Goal: Navigation & Orientation: Find specific page/section

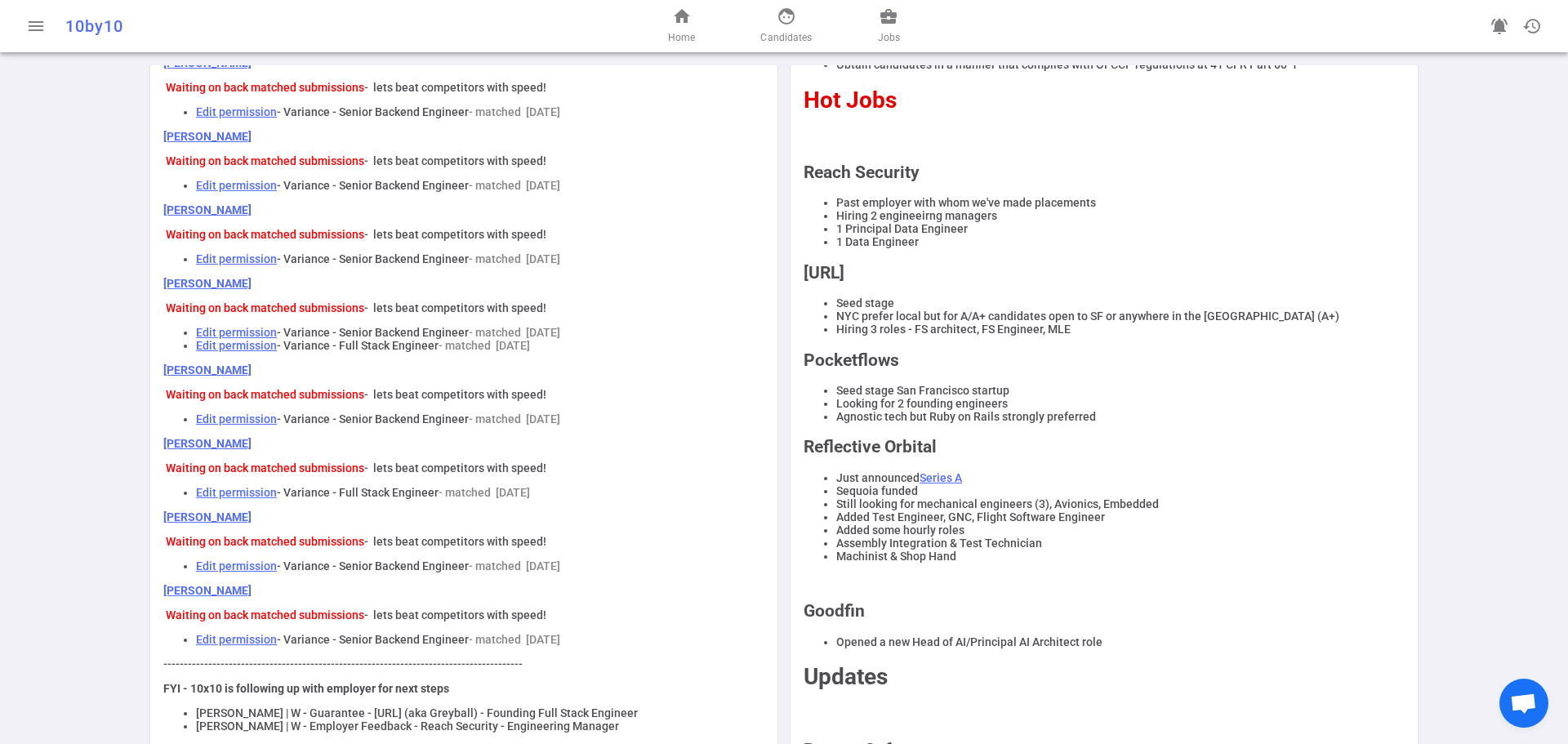
scroll to position [163, 0]
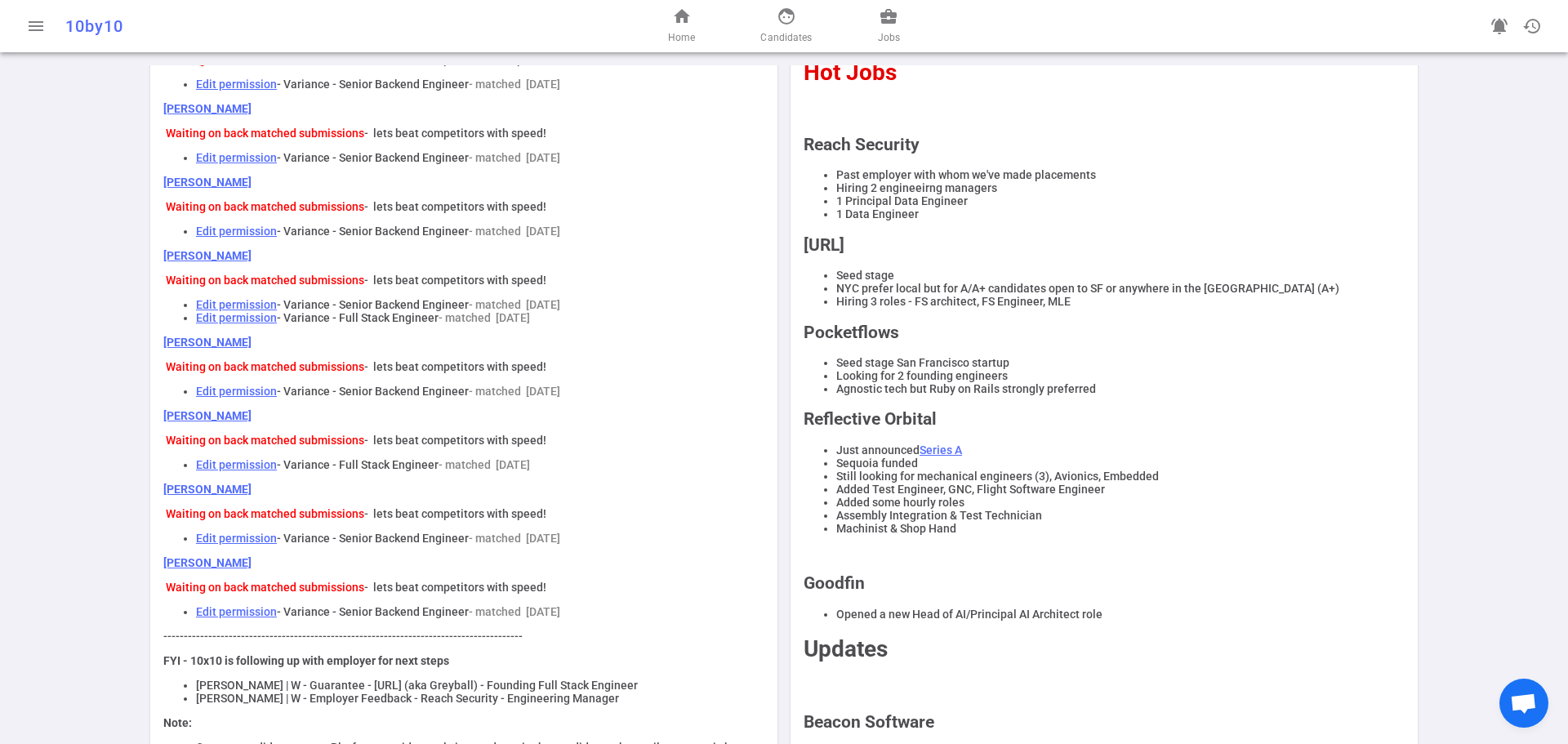
click at [40, 354] on div "Your todo list More submissions lead to more placements! Edit permission - Use …" at bounding box center [784, 460] width 1568 height 1116
click at [186, 349] on link "[PERSON_NAME]" at bounding box center [206, 342] width 88 height 13
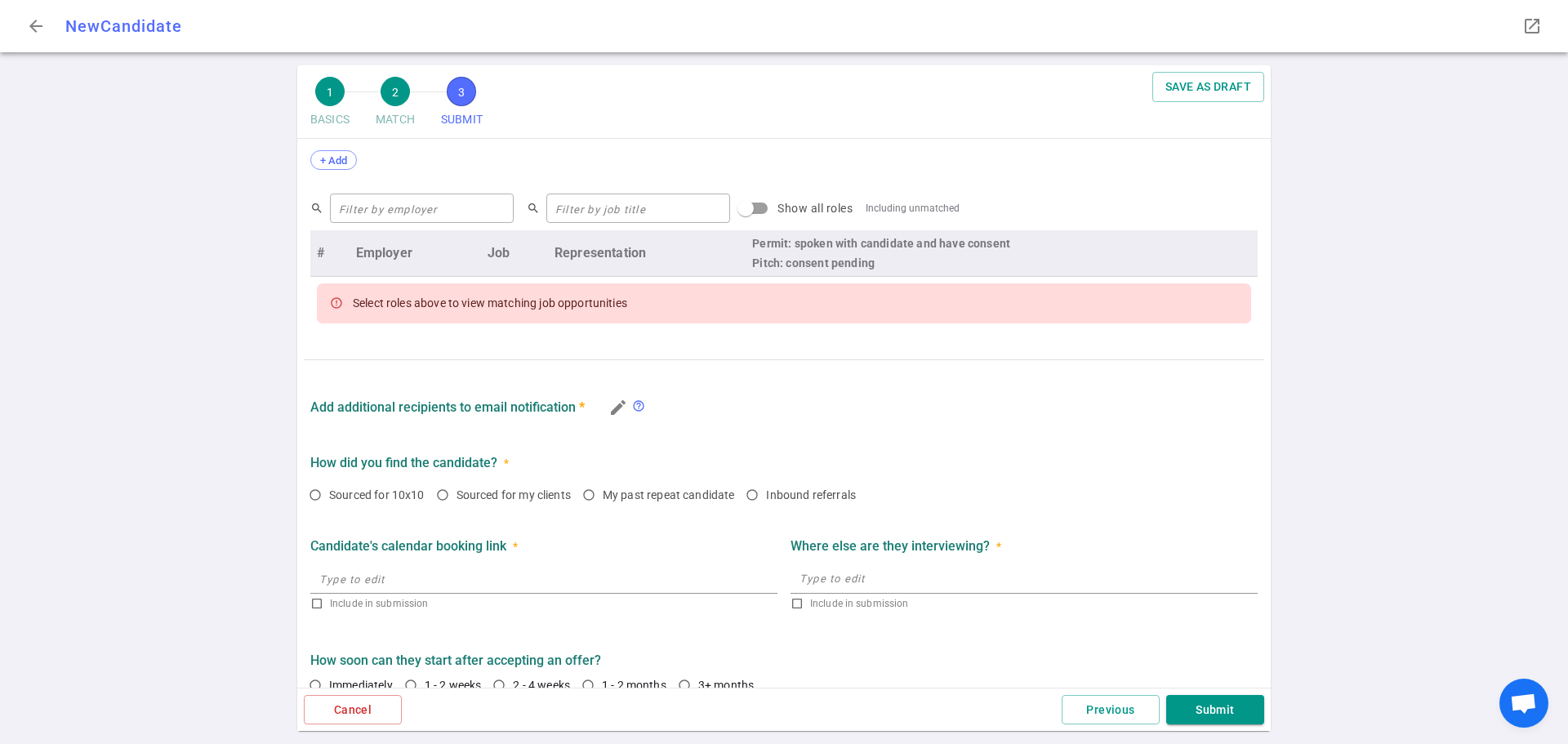
scroll to position [642, 0]
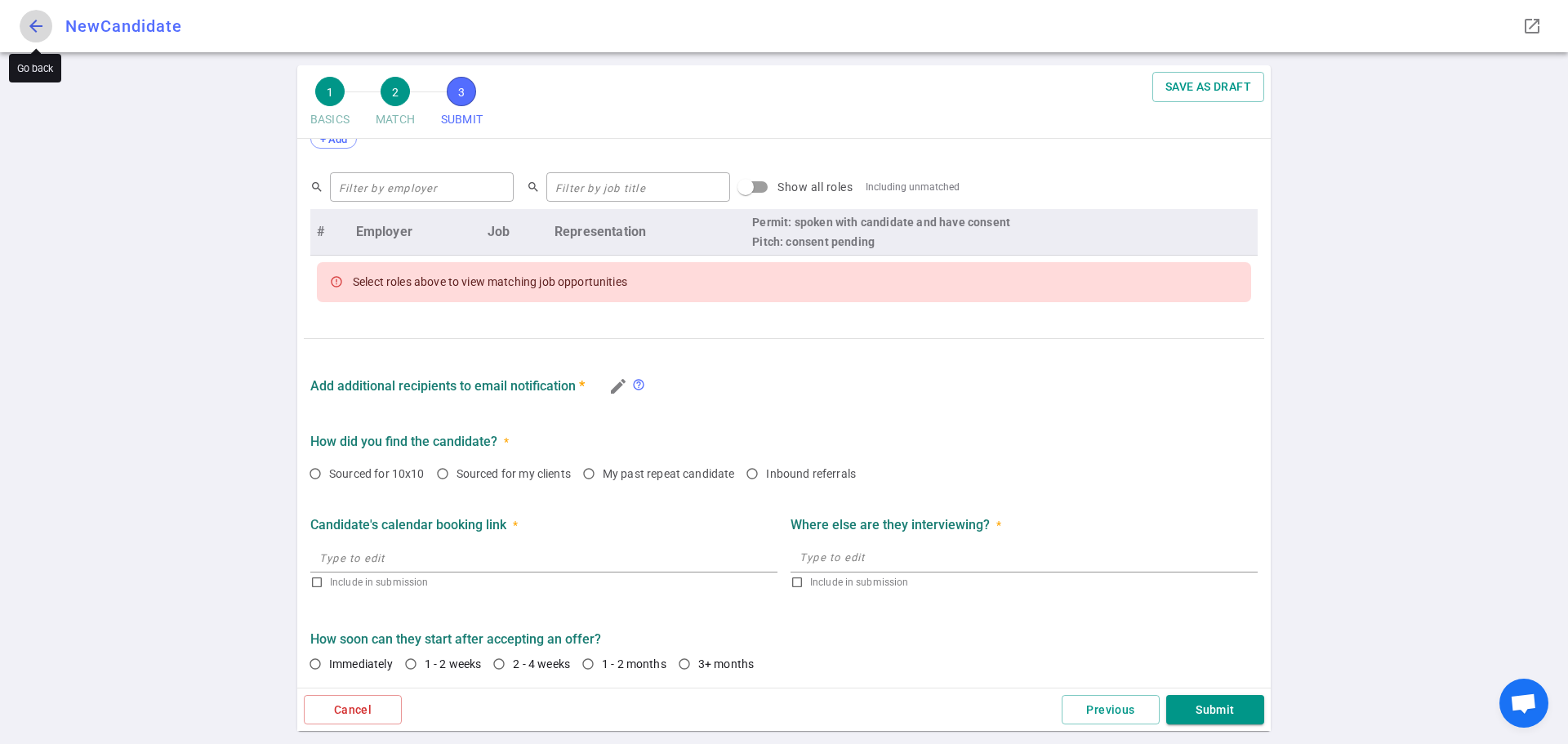
click at [36, 26] on span "arrow_back" at bounding box center [36, 27] width 20 height 20
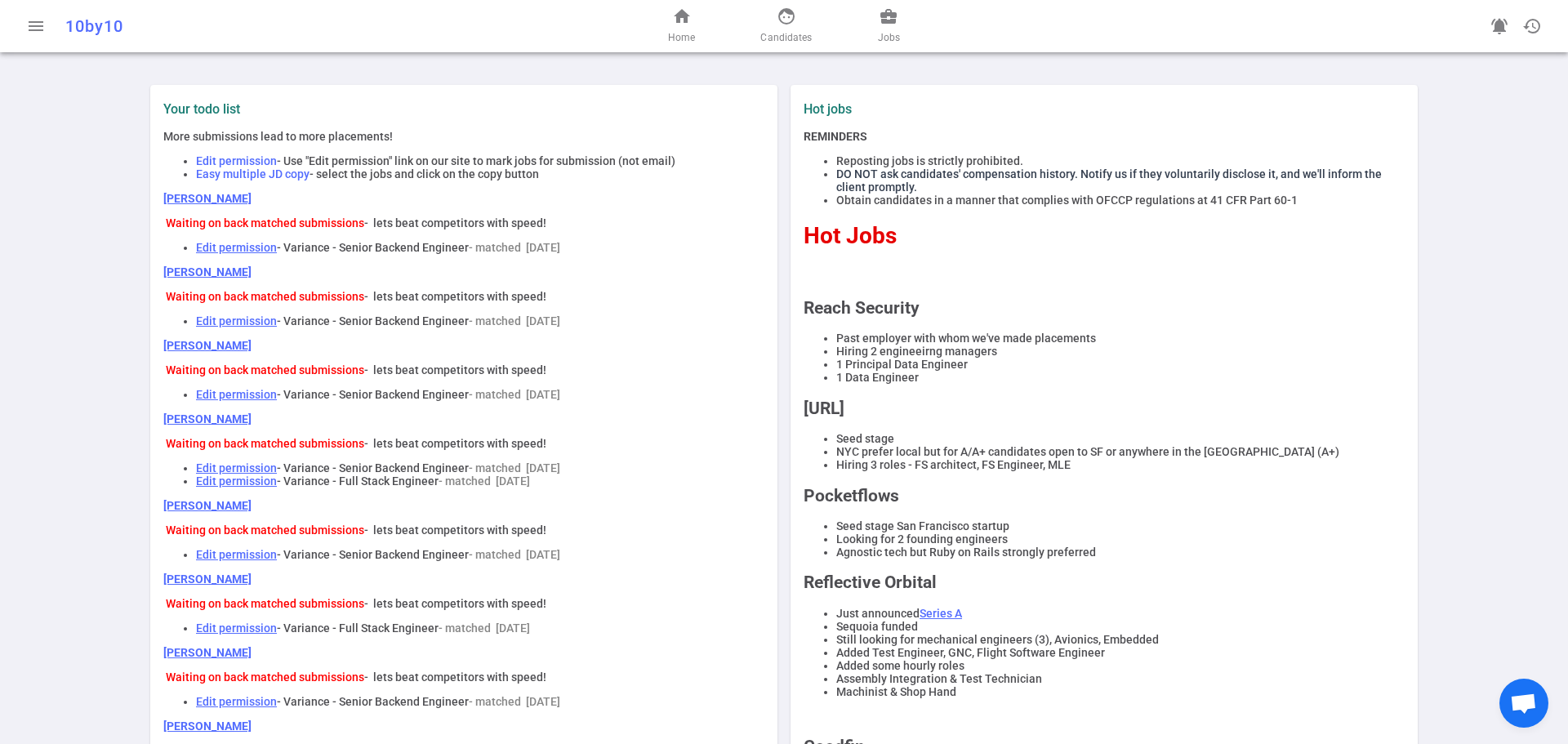
drag, startPoint x: 262, startPoint y: 203, endPoint x: 104, endPoint y: 202, distance: 158.0
click at [104, 202] on div "Your todo list More submissions lead to more placements! Edit permission - Use …" at bounding box center [784, 623] width 1568 height 1116
copy link "[PERSON_NAME]"
